Goal: Task Accomplishment & Management: Manage account settings

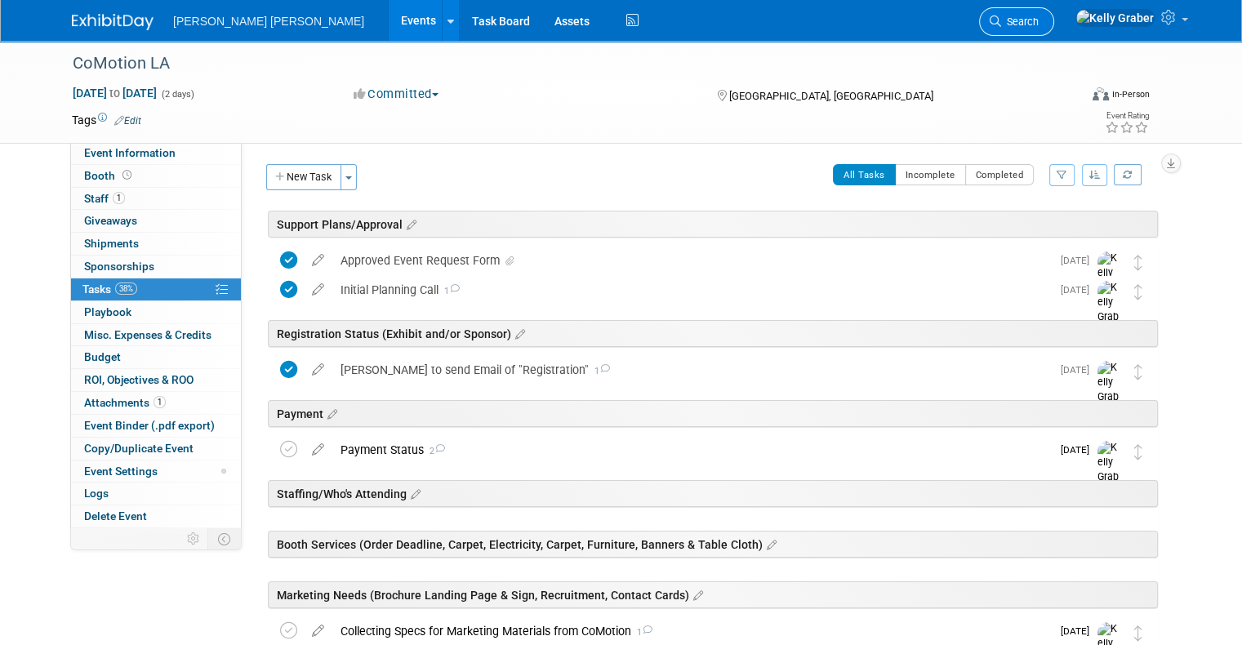
click at [1039, 22] on span "Search" at bounding box center [1020, 22] width 38 height 12
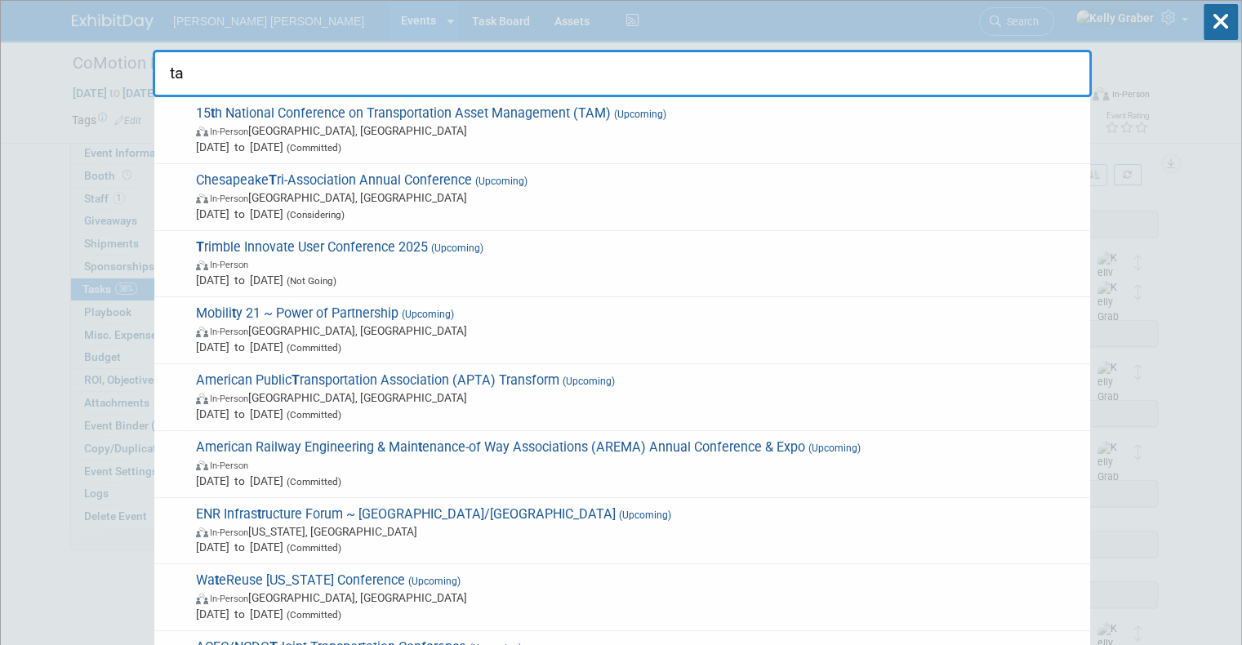
type input "tac"
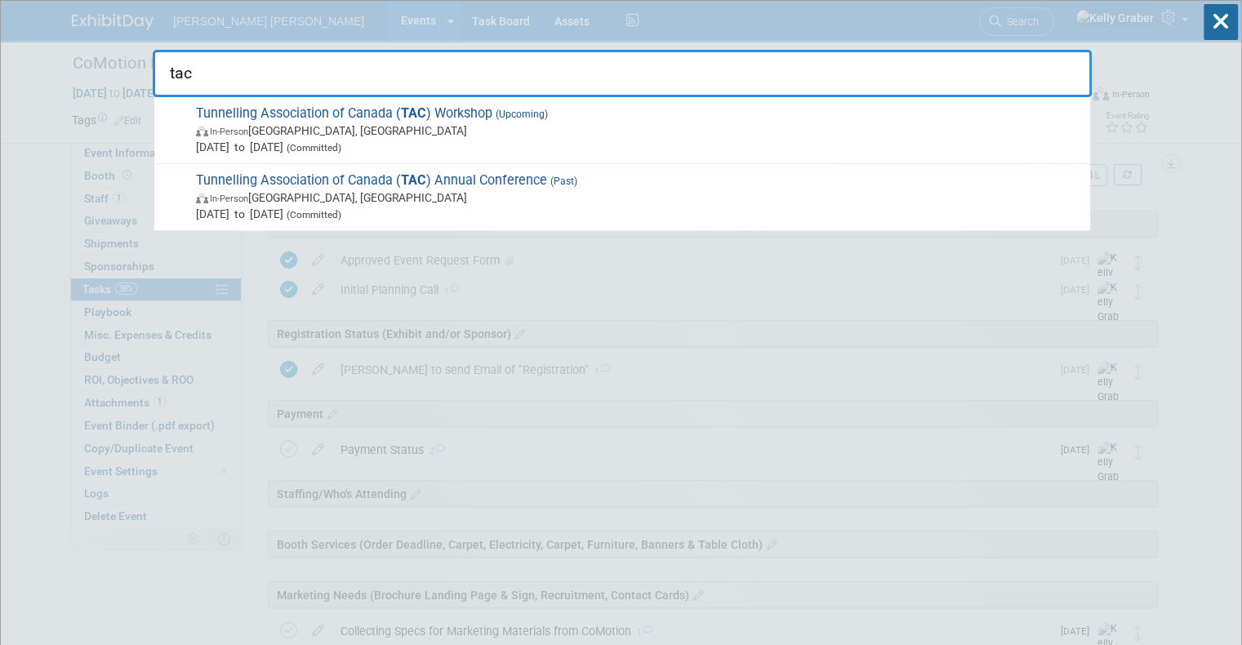
drag, startPoint x: 219, startPoint y: 84, endPoint x: 109, endPoint y: 80, distance: 110.3
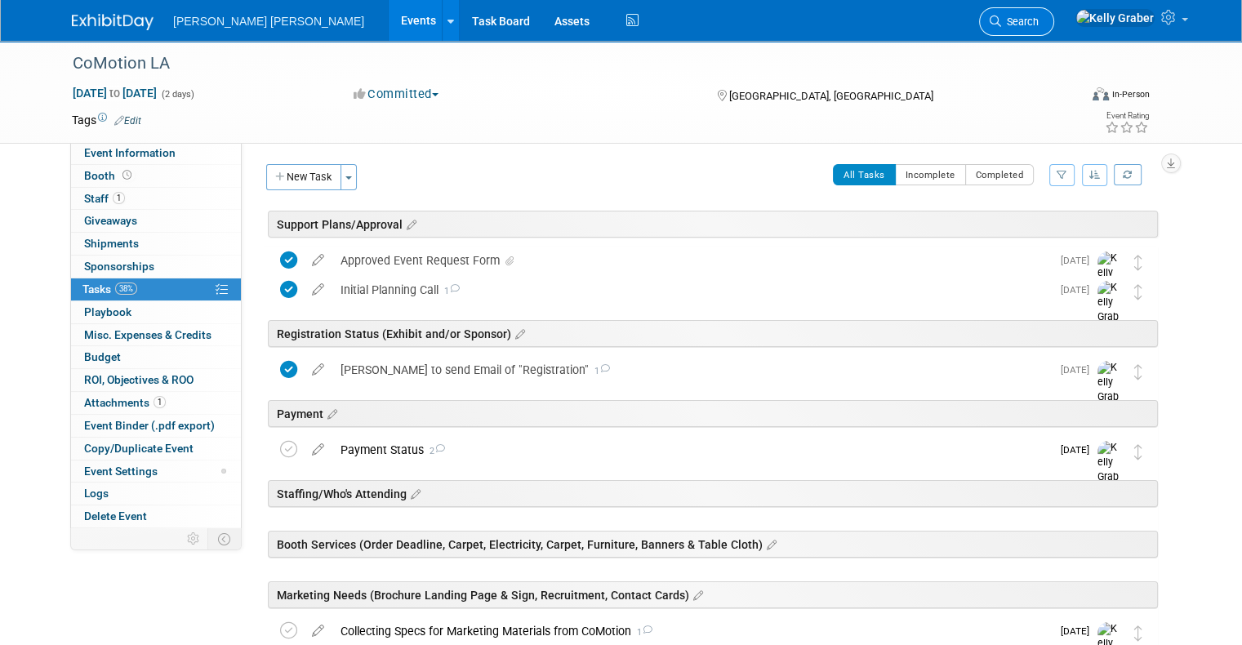
click at [1039, 17] on span "Search" at bounding box center [1020, 22] width 38 height 12
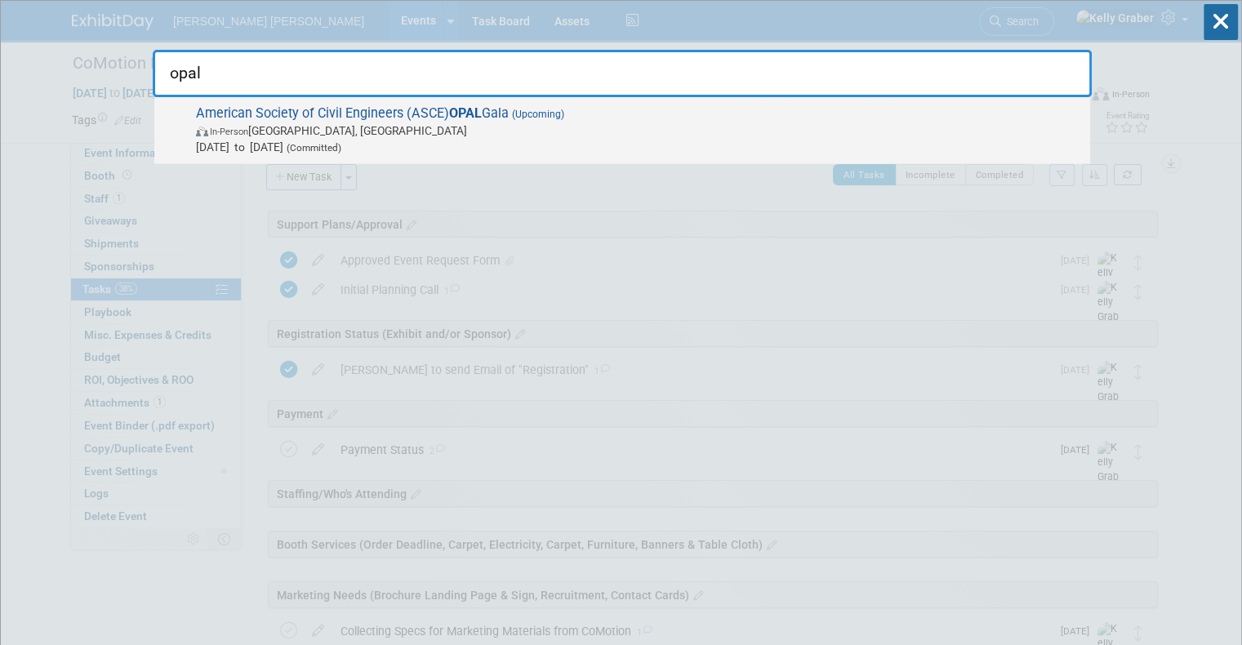
type input "opal"
click at [313, 113] on span "American Society of Civil Engineers (ASCE) OPAL Gala (Upcoming) In-Person [GEOG…" at bounding box center [636, 130] width 891 height 50
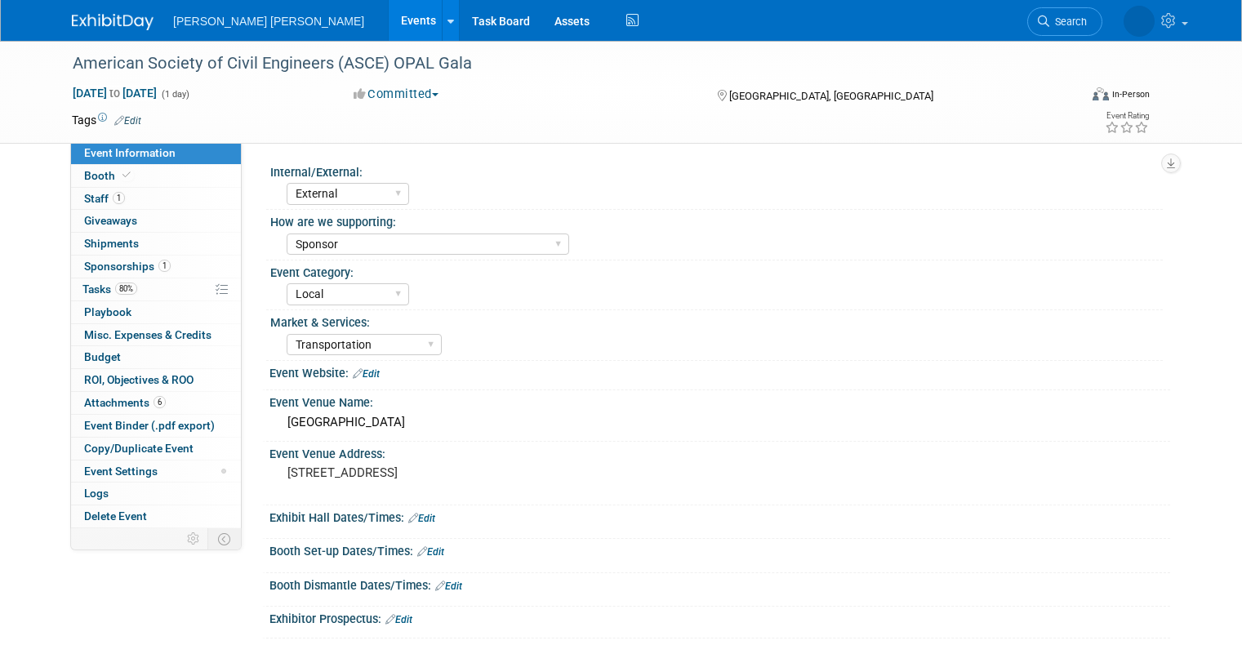
select select "External"
select select "Sponsor"
select select "Local"
select select "Transportation"
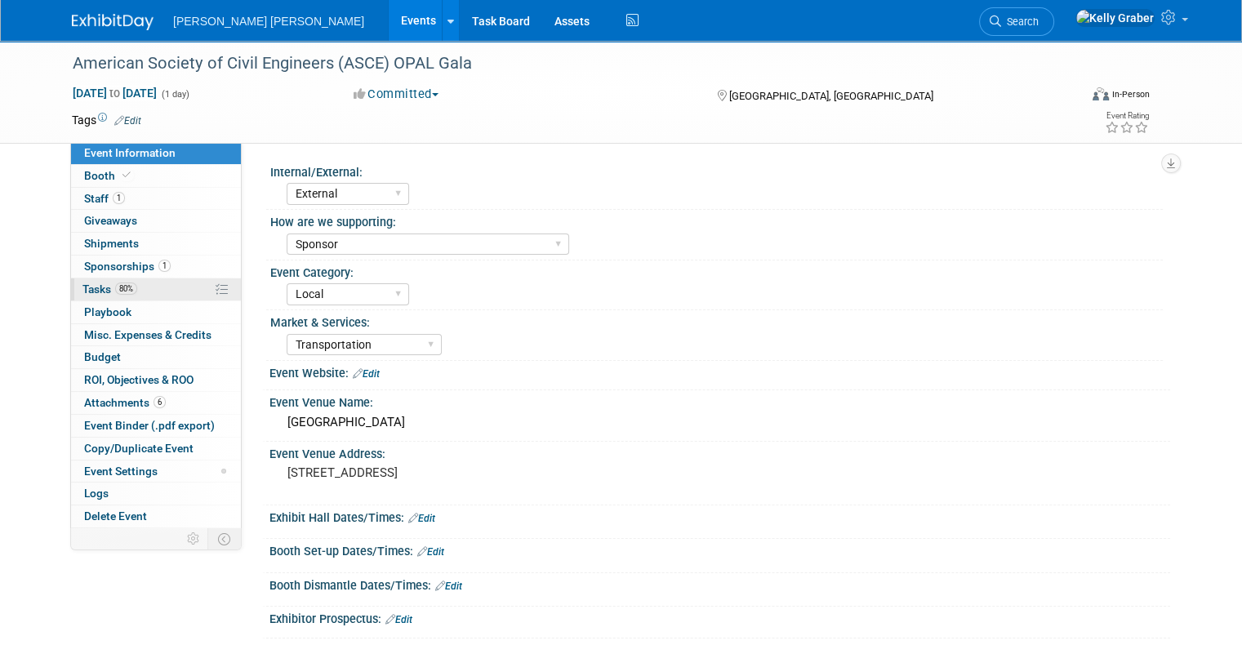
click at [91, 287] on span "Tasks 80%" at bounding box center [109, 289] width 55 height 13
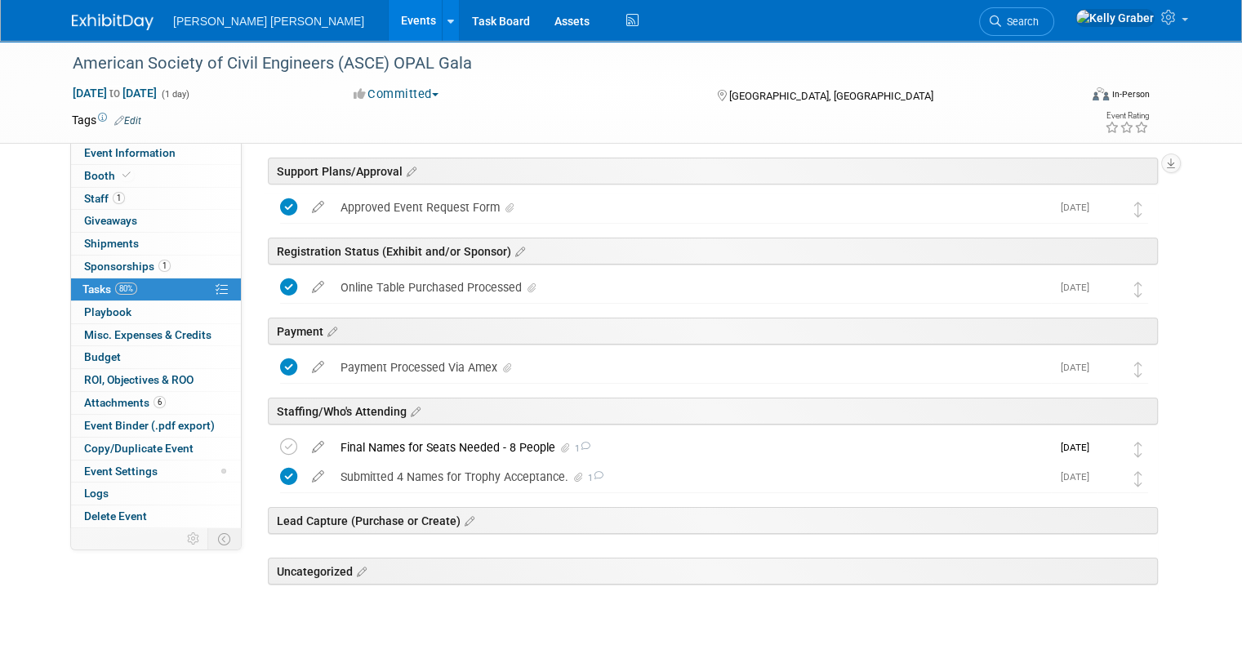
scroll to position [82, 0]
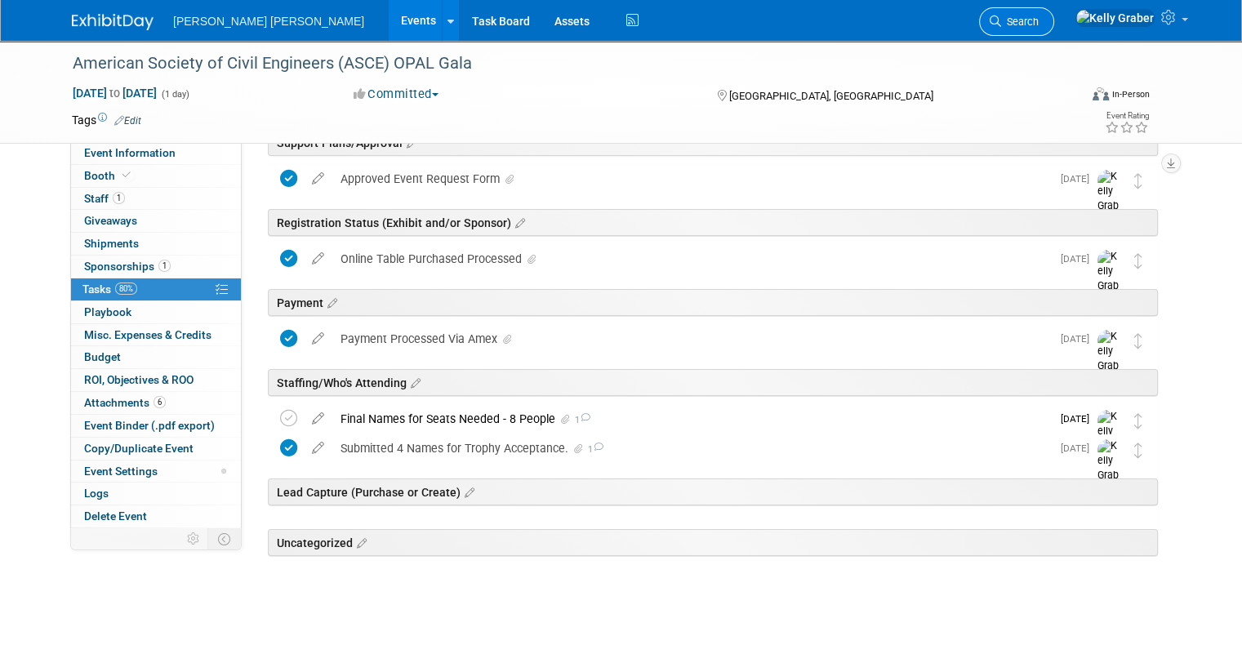
click at [1039, 16] on span "Search" at bounding box center [1020, 22] width 38 height 12
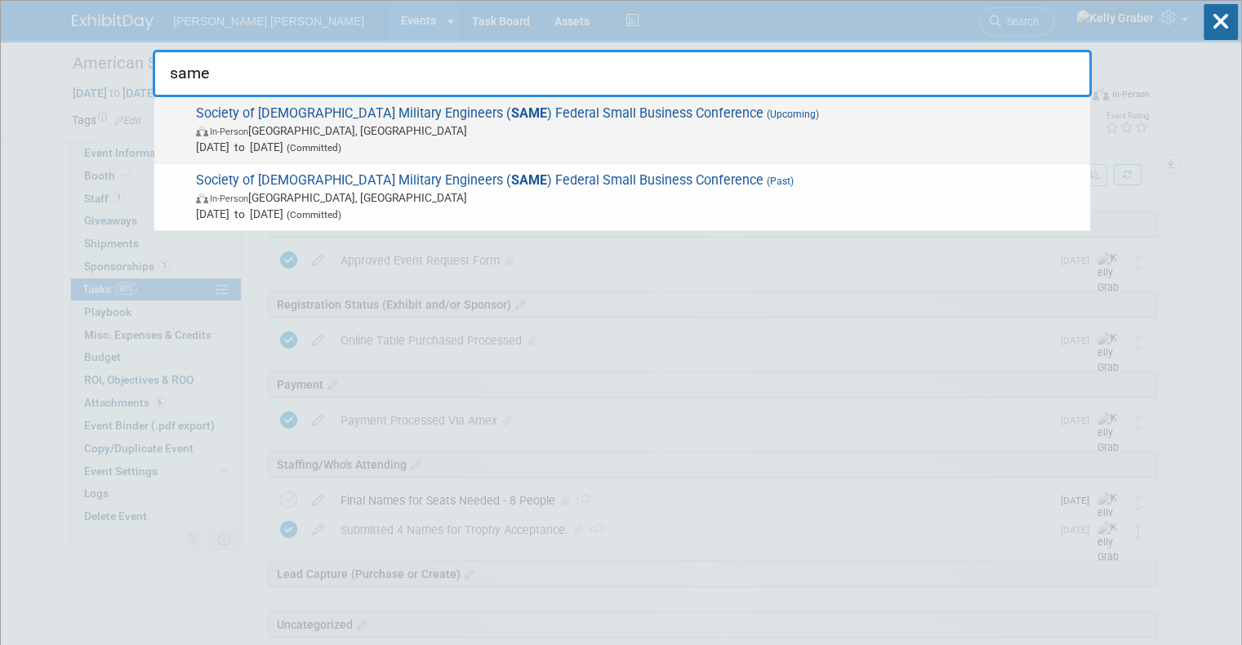
type input "same"
click at [309, 124] on span "In-Person Phoenix, AZ" at bounding box center [639, 130] width 886 height 16
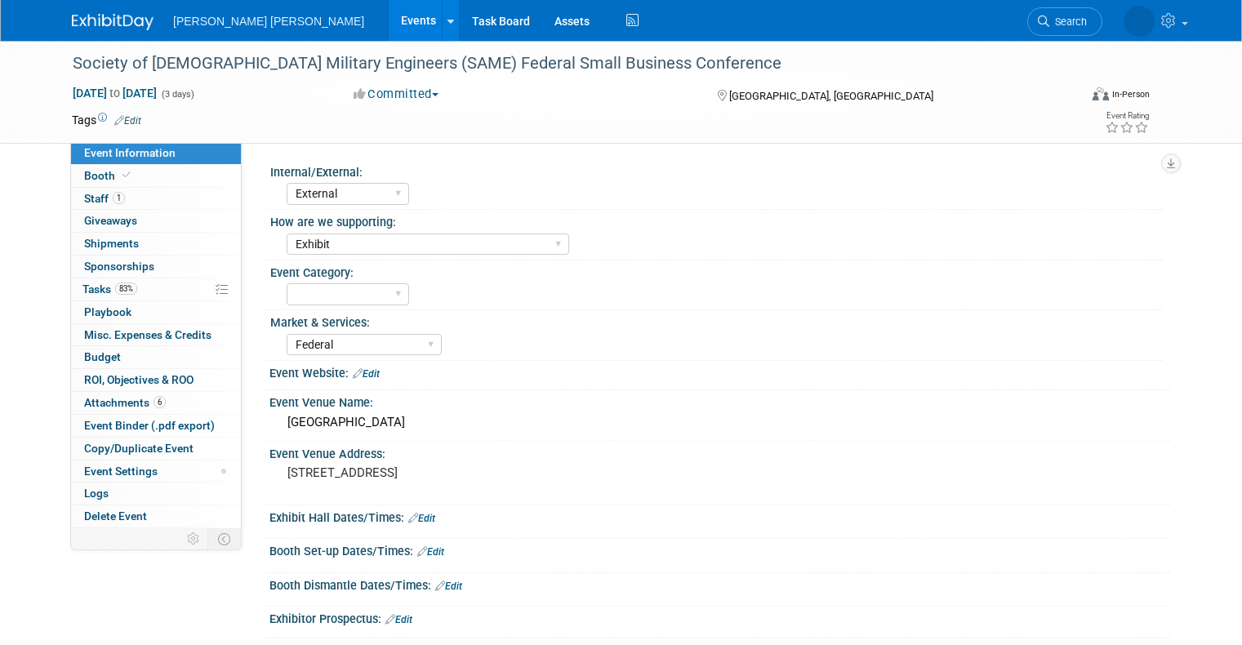
select select "External"
select select "Exhibit"
select select "Federal"
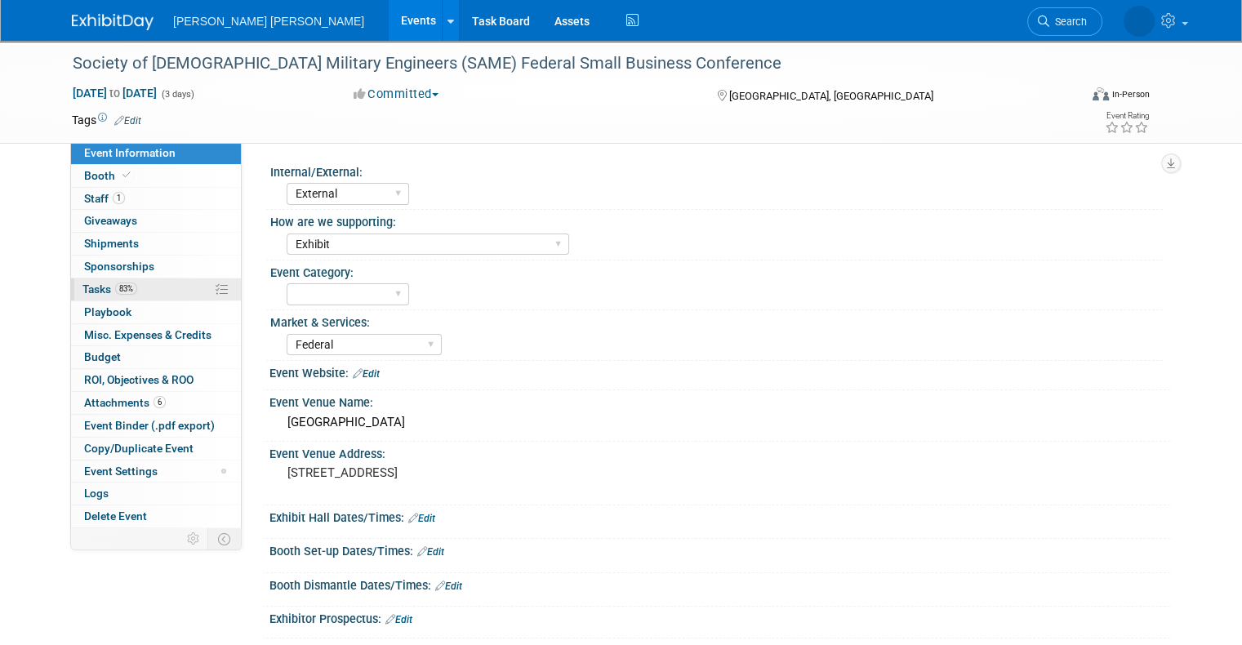
click at [87, 289] on span "Tasks 83%" at bounding box center [109, 289] width 55 height 13
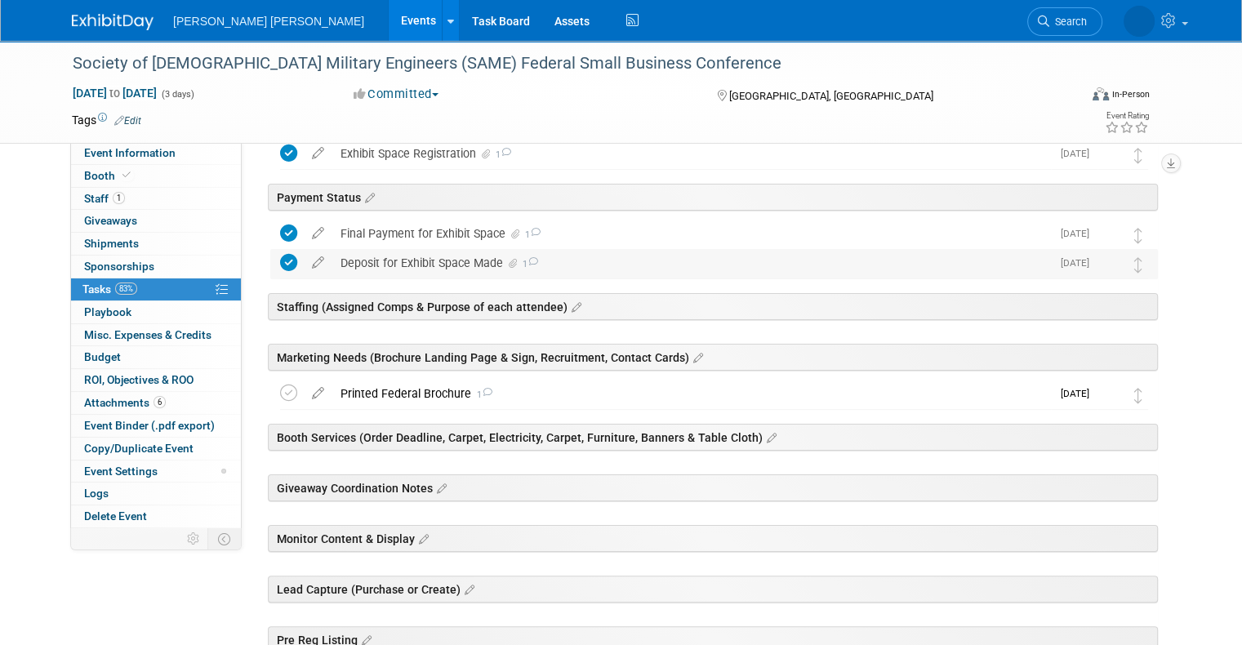
scroll to position [245, 0]
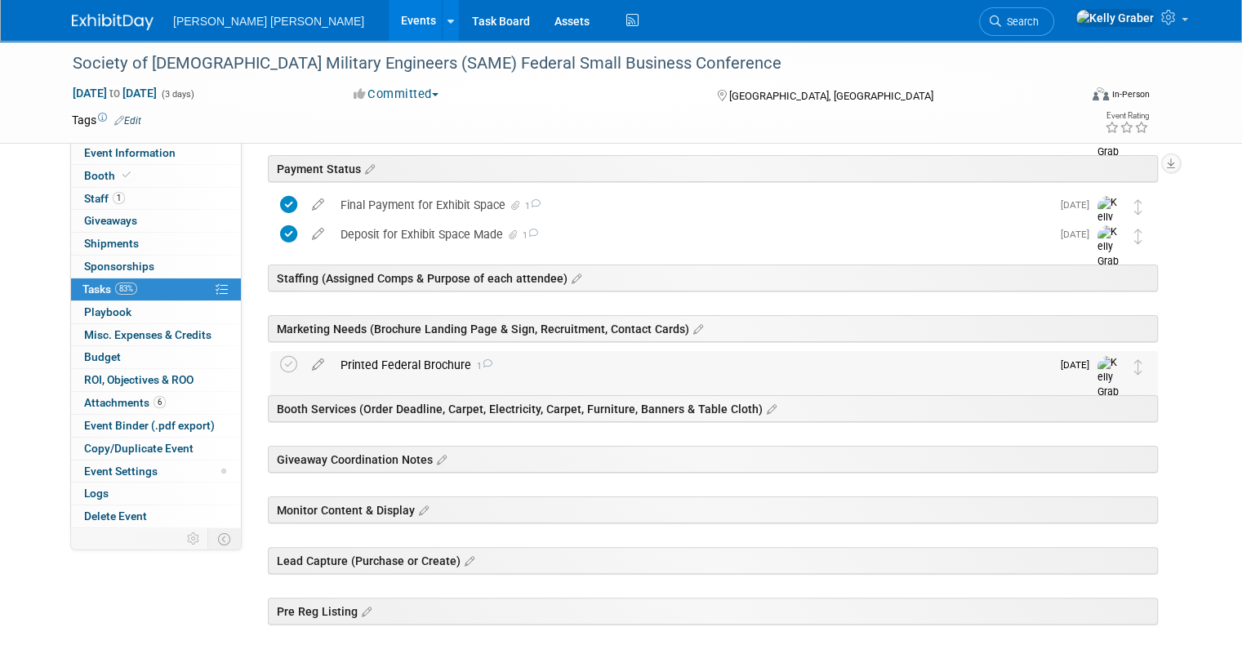
click at [465, 358] on div "Printed Federal Brochure 1" at bounding box center [691, 365] width 719 height 28
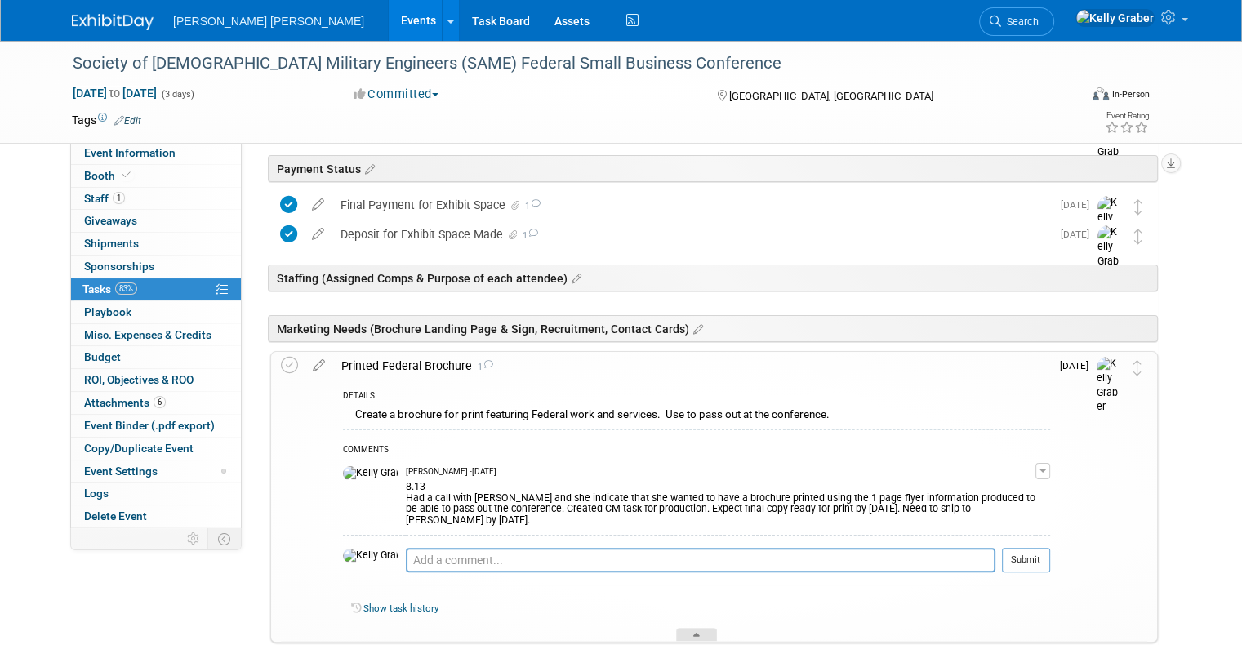
click at [701, 628] on div at bounding box center [696, 635] width 41 height 14
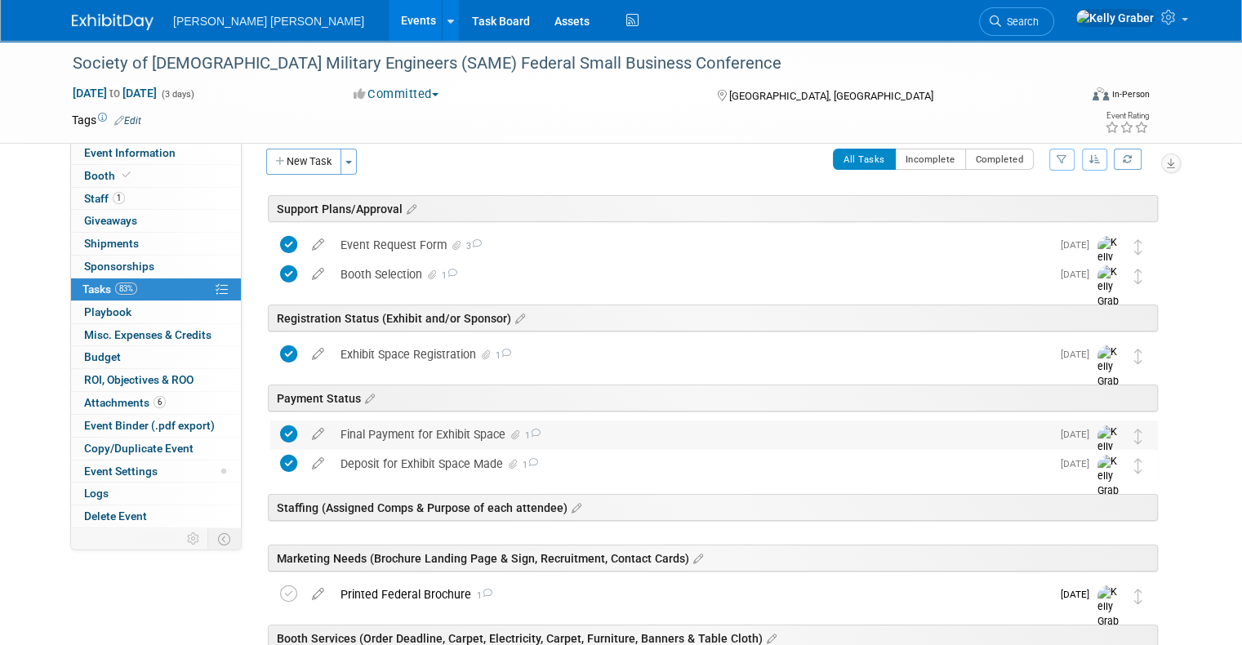
scroll to position [0, 0]
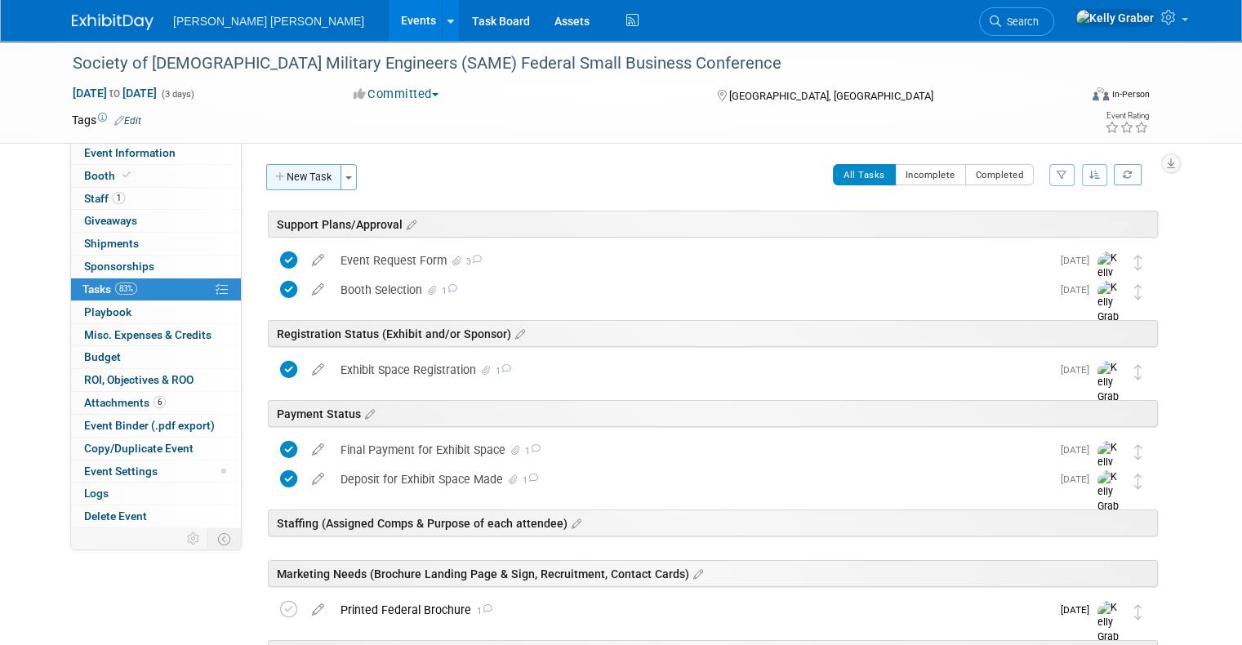
click at [287, 168] on button "New Task" at bounding box center [303, 177] width 75 height 26
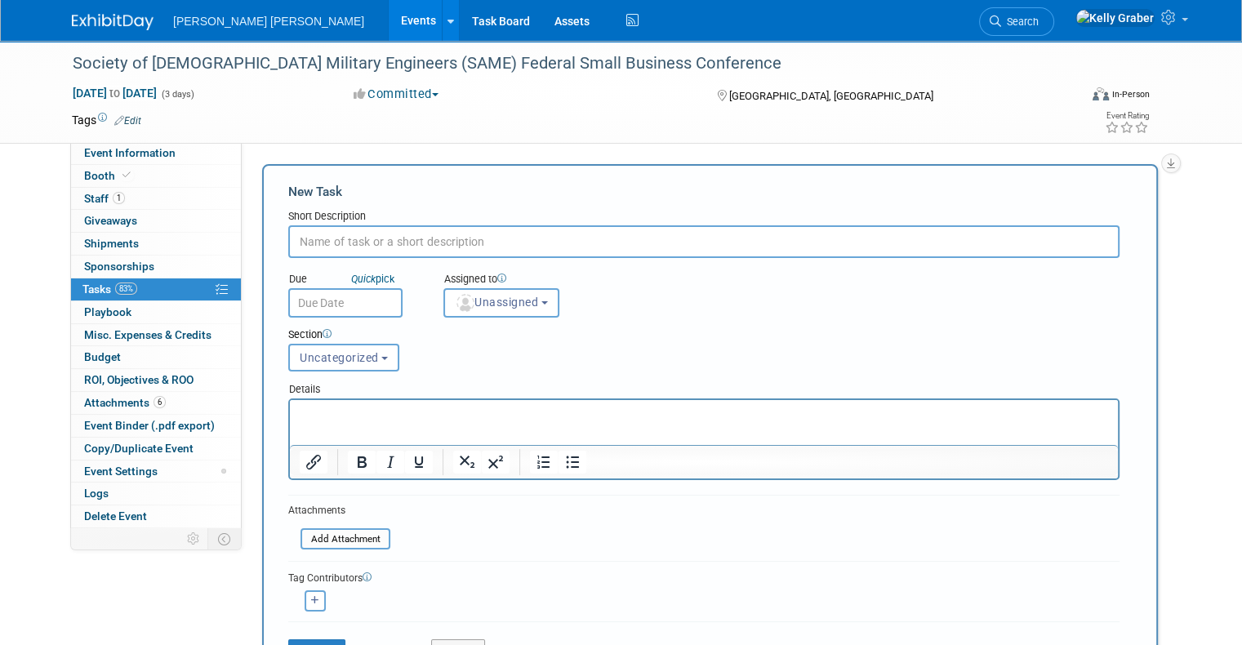
click at [400, 243] on input "text" at bounding box center [703, 241] width 831 height 33
type input "Expo Services Deadline - October 20"
click at [492, 391] on div "Details" at bounding box center [703, 387] width 831 height 24
click at [504, 407] on p "Rich Text Area. Press ALT-0 for help." at bounding box center [704, 415] width 809 height 16
click at [346, 309] on body "Mott MacDonald Events Add Event Bulk Upload Events Shareable Event Boards Recen…" at bounding box center [621, 322] width 1242 height 645
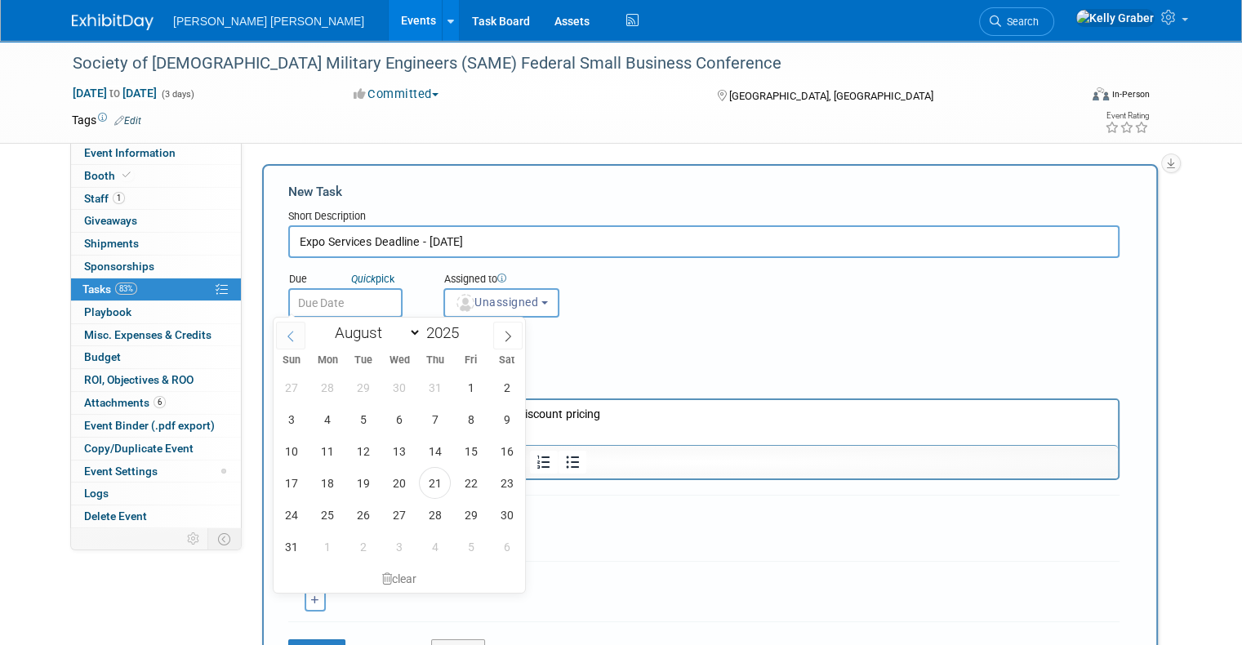
click at [281, 332] on span at bounding box center [290, 336] width 29 height 28
click at [505, 338] on icon at bounding box center [507, 336] width 11 height 11
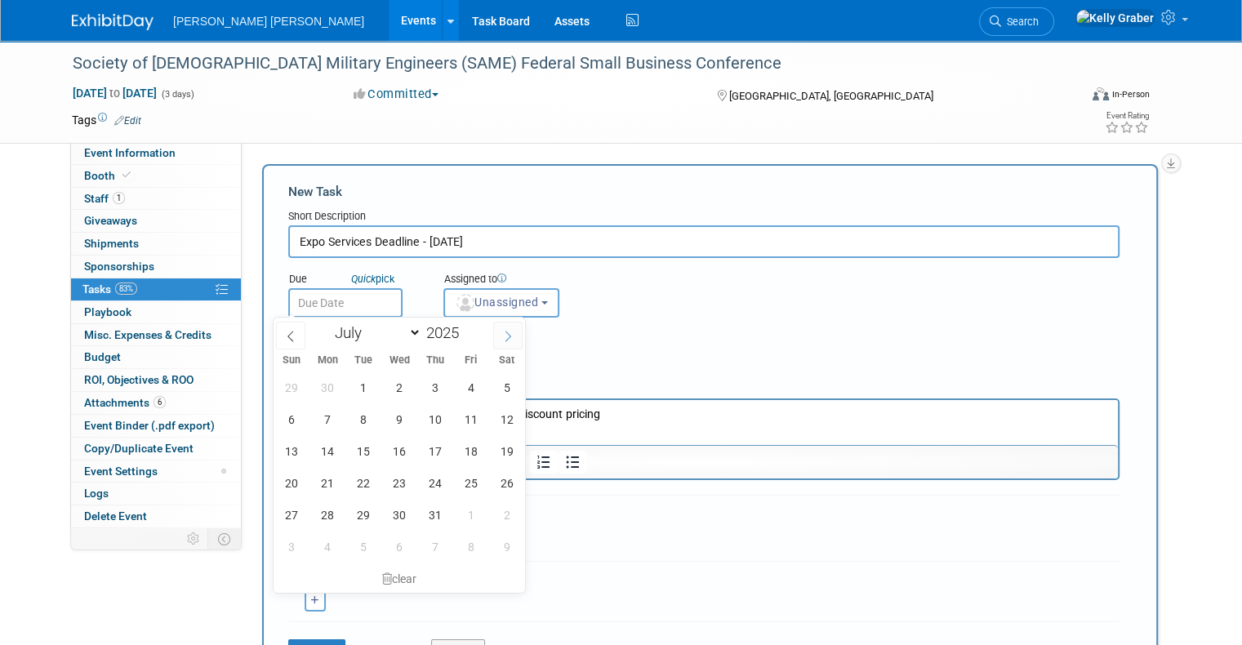
click at [505, 337] on icon at bounding box center [507, 336] width 11 height 11
select select "9"
click at [470, 387] on span "3" at bounding box center [471, 388] width 32 height 32
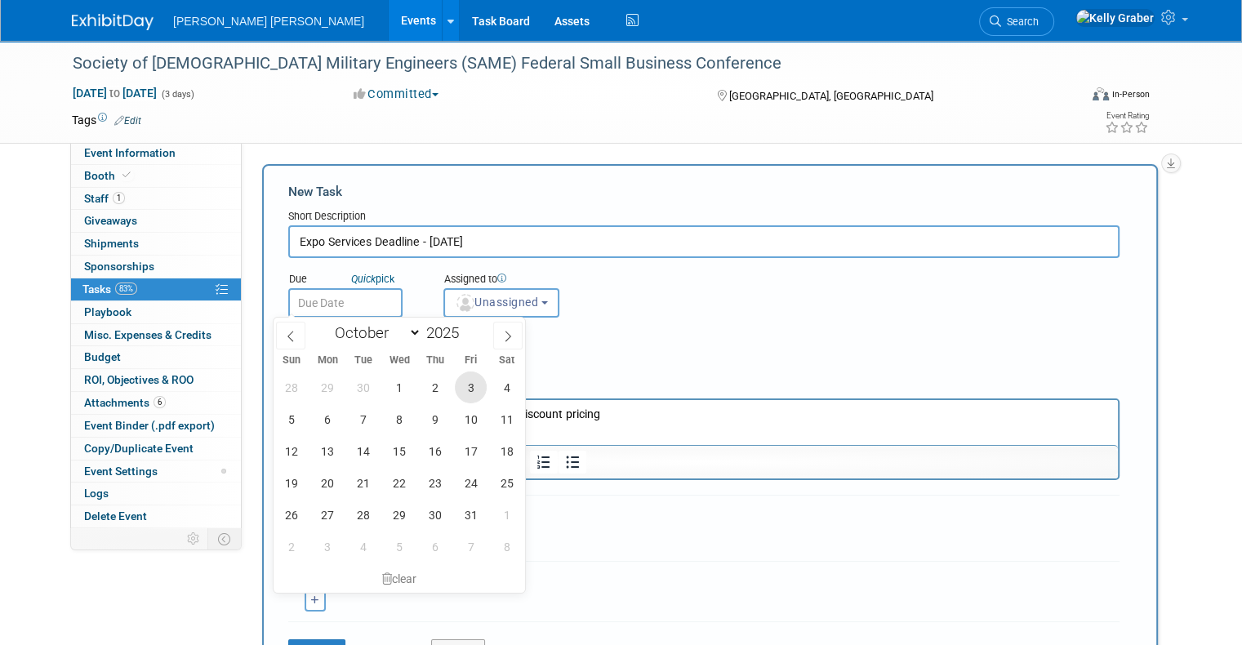
type input "Oct 3, 2025"
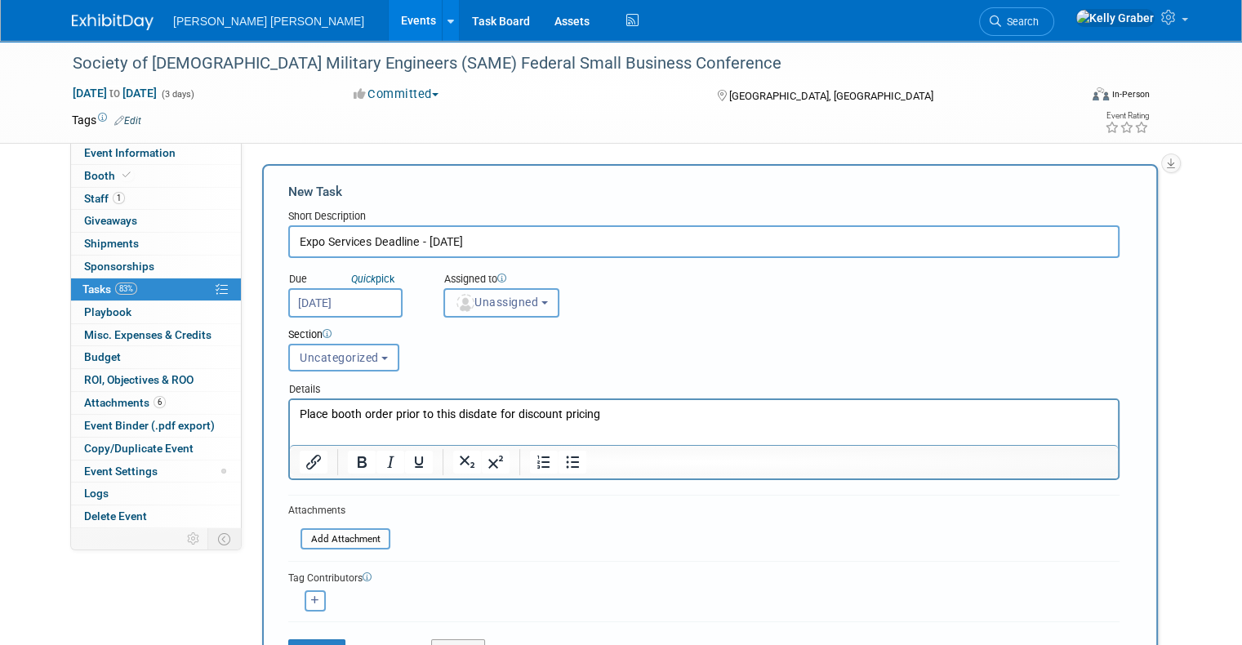
click at [487, 314] on button "Unassigned" at bounding box center [501, 302] width 116 height 29
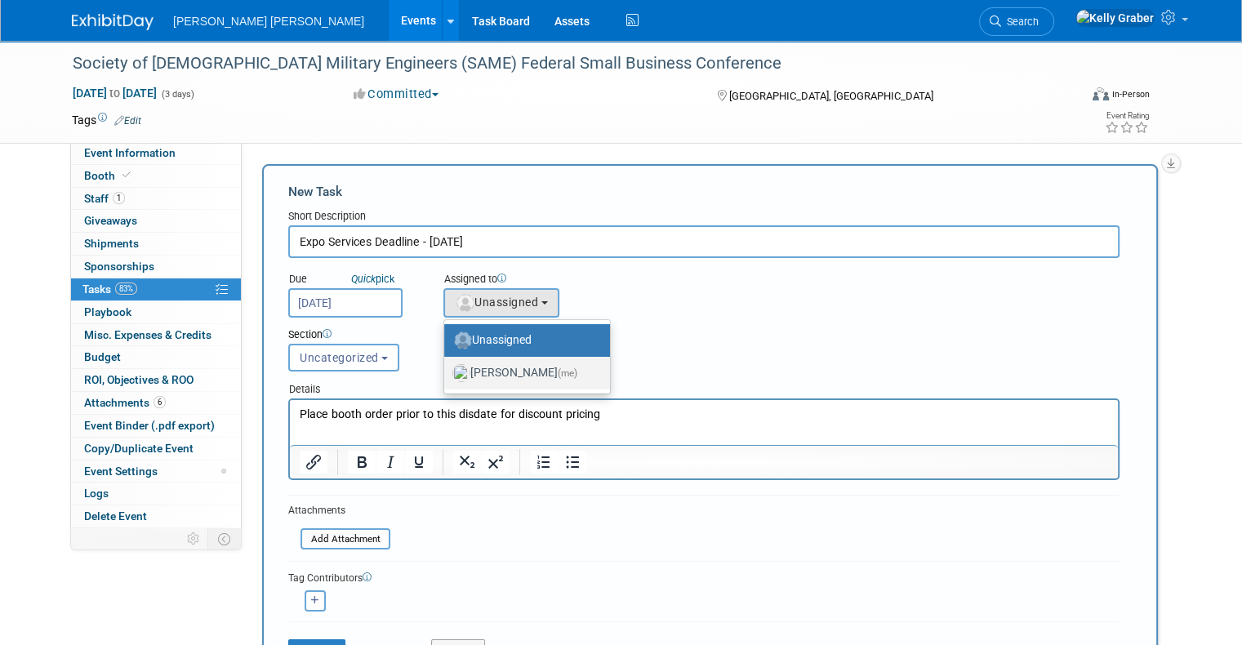
click at [482, 369] on label "Kelly Graber (me)" at bounding box center [522, 373] width 141 height 26
click at [447, 369] on input "Kelly Graber (me)" at bounding box center [441, 371] width 11 height 11
select select "ec37184c-c01f-4f21-939d-fe7fd02e2e7e"
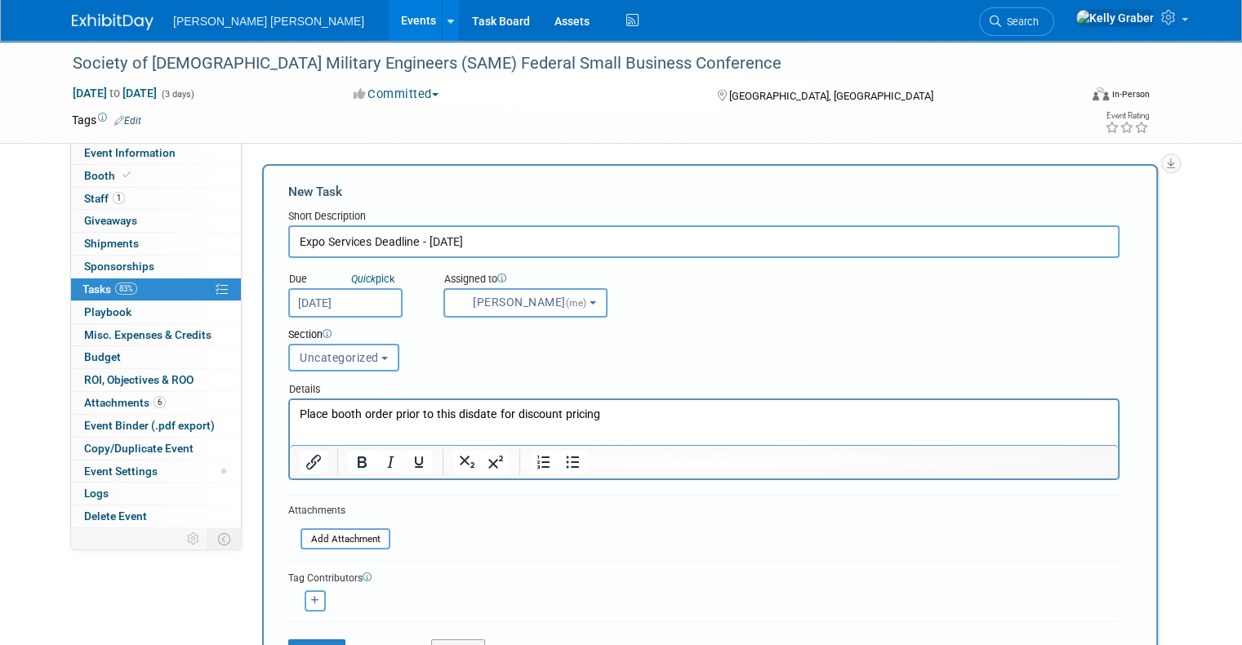
click at [362, 351] on span "Uncategorized" at bounding box center [339, 357] width 79 height 13
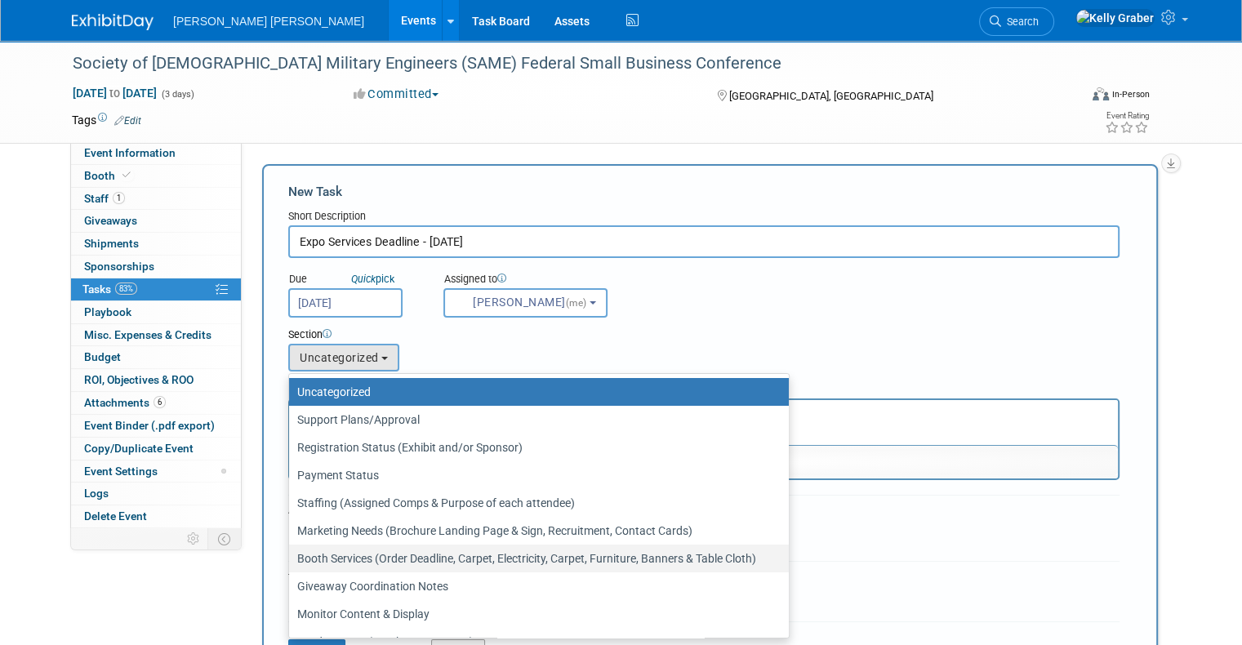
click at [349, 548] on label "Booth Services (Order Deadline, Carpet, Electricity, Carpet, Furniture, Banners…" at bounding box center [534, 558] width 475 height 21
click at [291, 554] on input "Booth Services (Order Deadline, Carpet, Electricity, Carpet, Furniture, Banners…" at bounding box center [286, 559] width 11 height 11
select select "11256409"
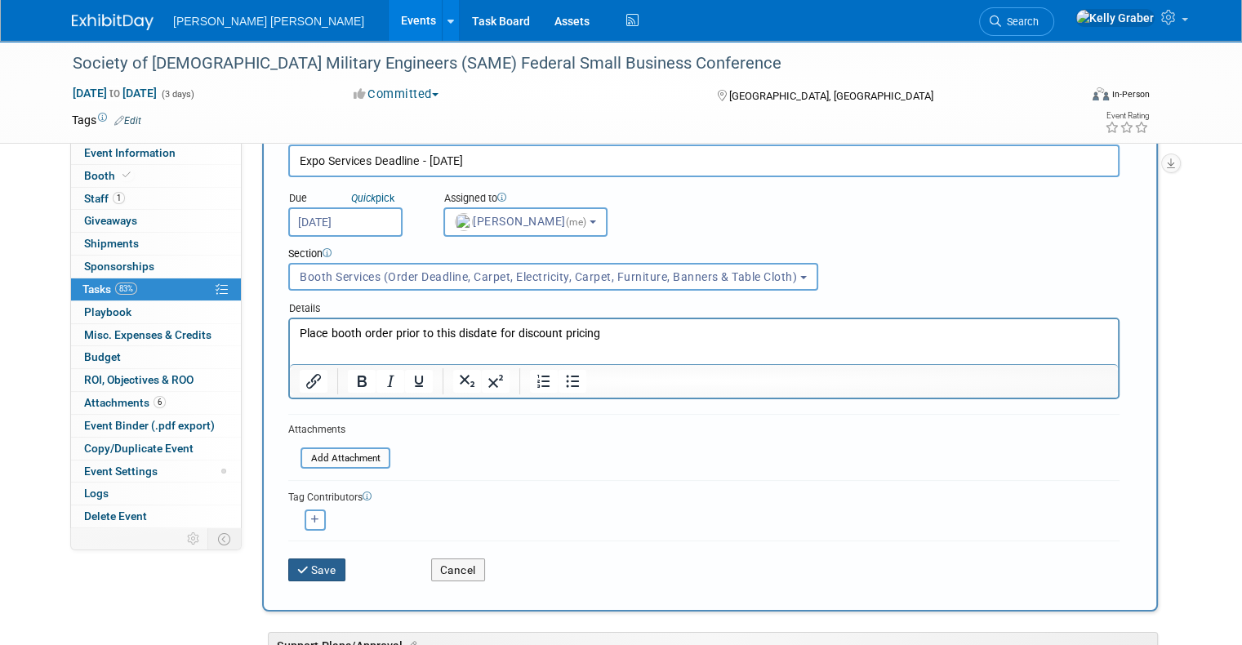
scroll to position [82, 0]
click at [313, 562] on button "Save" at bounding box center [316, 569] width 57 height 23
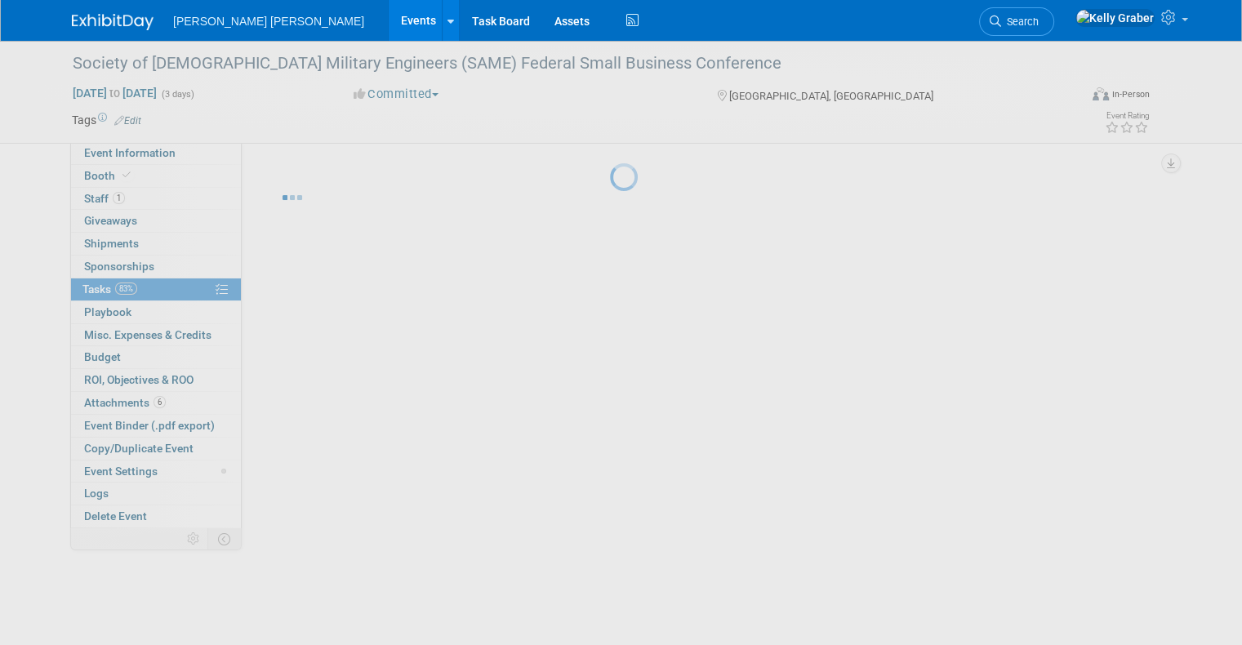
scroll to position [0, 0]
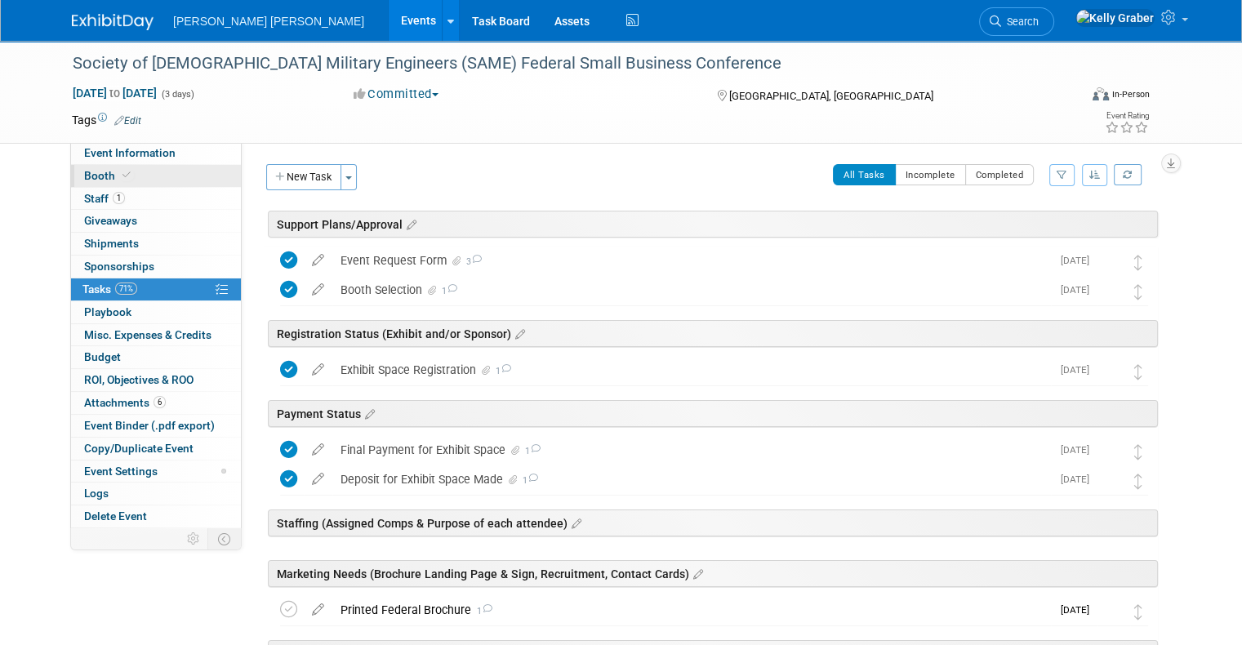
click at [119, 176] on span at bounding box center [126, 175] width 15 height 12
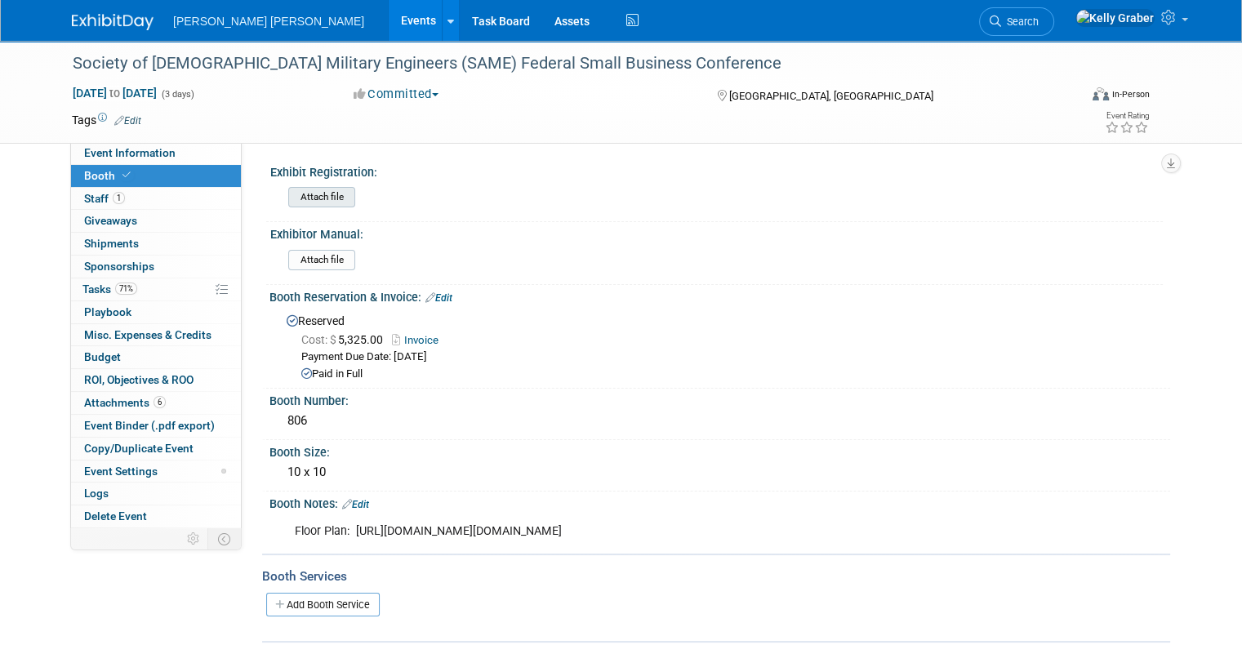
click at [284, 194] on input "file" at bounding box center [243, 197] width 222 height 19
click at [315, 251] on input "file" at bounding box center [243, 260] width 222 height 19
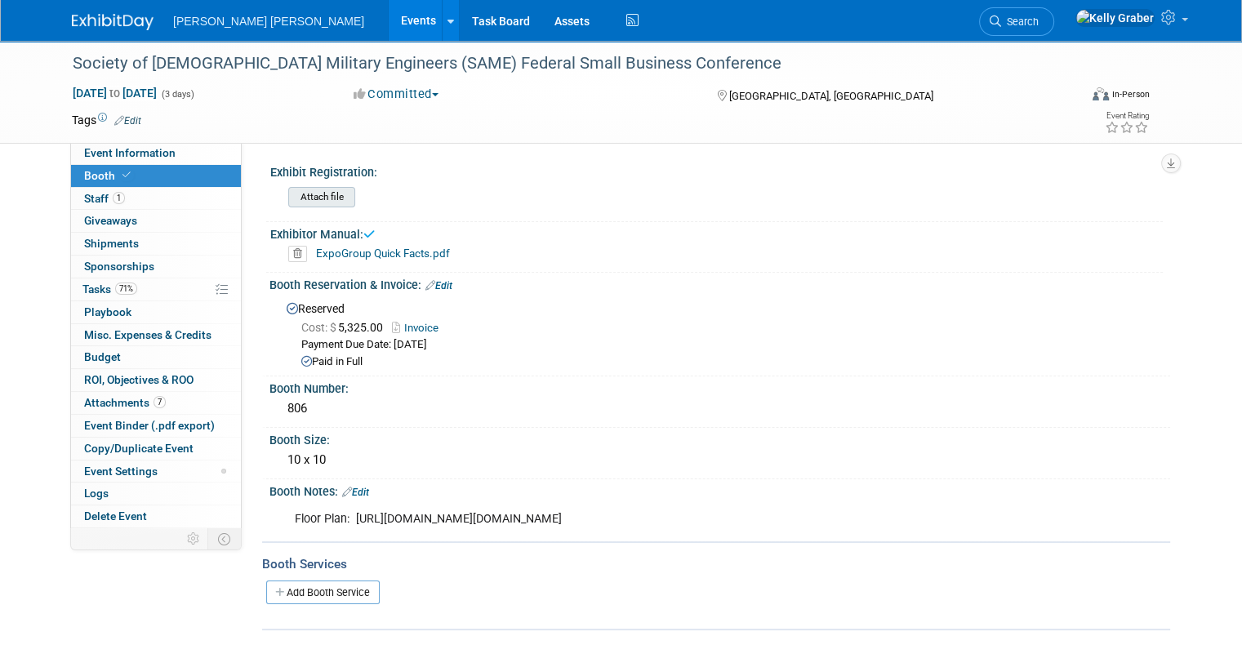
click at [299, 195] on input "file" at bounding box center [243, 197] width 222 height 19
